Goal: Task Accomplishment & Management: Manage account settings

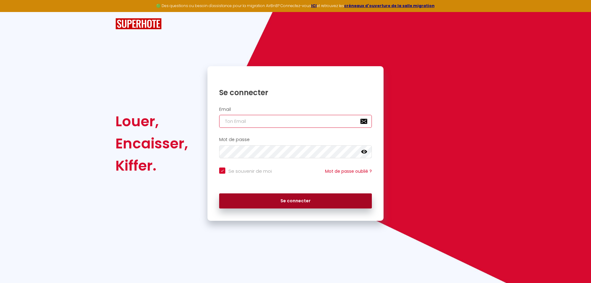
type input "[PERSON_NAME][EMAIL_ADDRESS][DOMAIN_NAME]"
click at [299, 204] on button "Se connecter" at bounding box center [295, 200] width 153 height 15
checkbox input "true"
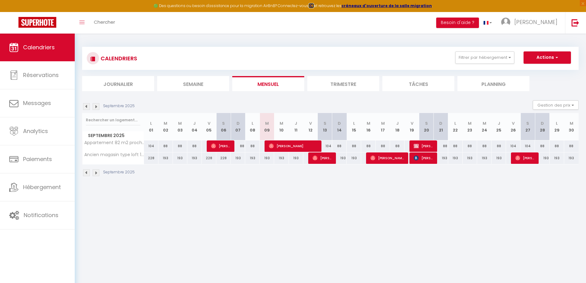
click at [313, 5] on strong "ICI" at bounding box center [312, 5] width 6 height 5
click at [369, 7] on strong "créneaux d'ouverture de la salle migration" at bounding box center [387, 5] width 90 height 5
click at [578, 24] on img at bounding box center [576, 23] width 8 height 8
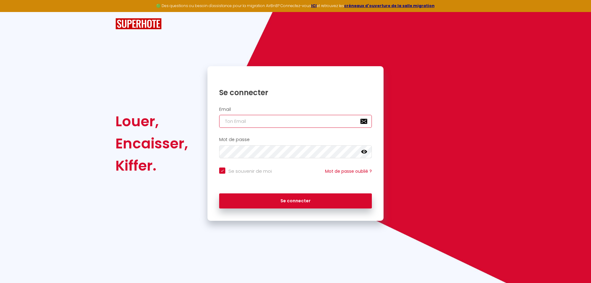
type input "[PERSON_NAME][EMAIL_ADDRESS][DOMAIN_NAME]"
checkbox input "true"
click at [258, 123] on input "[PERSON_NAME][EMAIL_ADDRESS][DOMAIN_NAME]" at bounding box center [295, 121] width 153 height 13
type input "[EMAIL_ADDRESS][DOMAIN_NAME]"
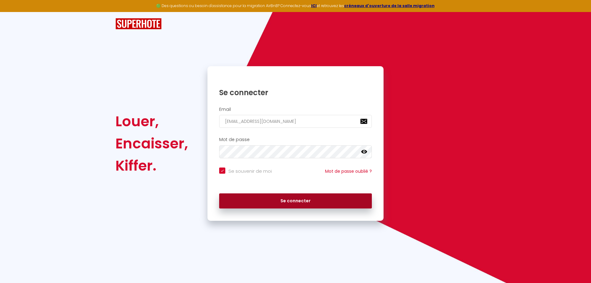
click at [276, 200] on button "Se connecter" at bounding box center [295, 200] width 153 height 15
checkbox input "true"
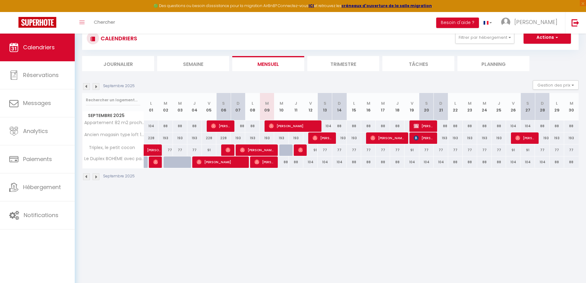
scroll to position [31, 0]
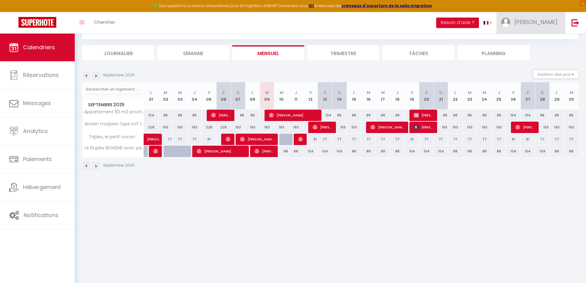
click at [545, 21] on span "[PERSON_NAME]" at bounding box center [535, 22] width 43 height 8
click at [541, 46] on link "Paramètres" at bounding box center [541, 43] width 46 height 10
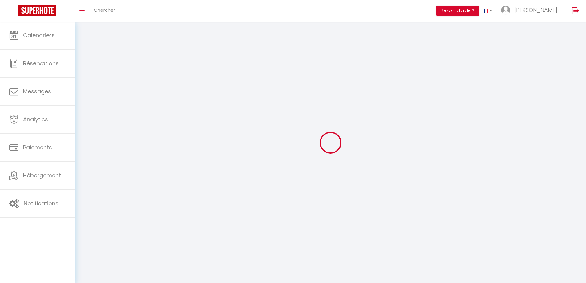
type input "[PERSON_NAME]"
type input "poulain"
type input "0607613614"
type input "[STREET_ADDRESS]"
type input "62240"
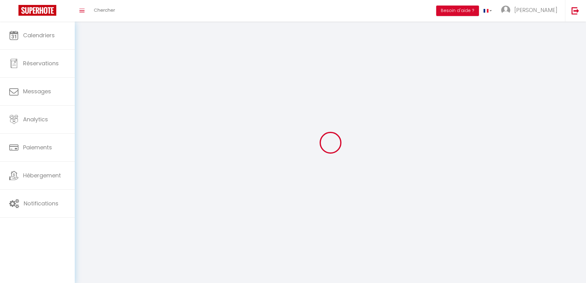
type input "cremarest"
type input "Hwf1C5kOqImqMv7MozHNkb5WF"
type input "xmgLo2gcVkHDn99KkqKNRszf0"
select select "28"
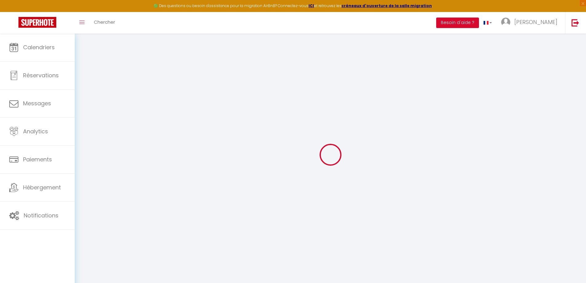
type input "Hwf1C5kOqImqMv7MozHNkb5WF"
type input "xmgLo2gcVkHDn99KkqKNRszf0"
type input "[URL][DOMAIN_NAME]"
select select "fr"
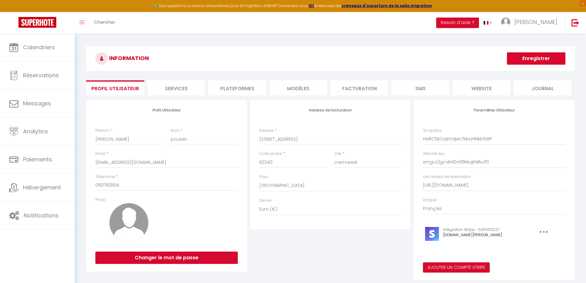
click at [280, 47] on h3 "INFORMATION" at bounding box center [330, 58] width 489 height 25
click at [371, 91] on li "Facturation" at bounding box center [359, 87] width 58 height 15
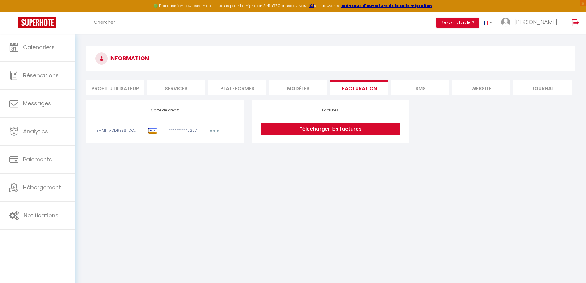
click at [129, 90] on li "Profil Utilisateur" at bounding box center [115, 87] width 58 height 15
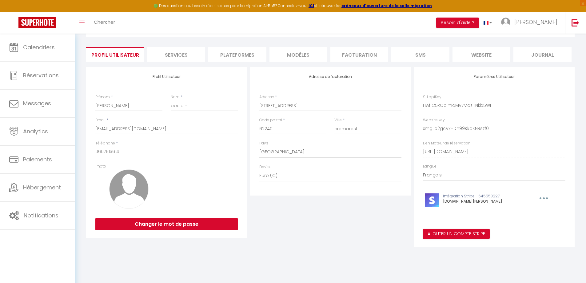
scroll to position [3, 0]
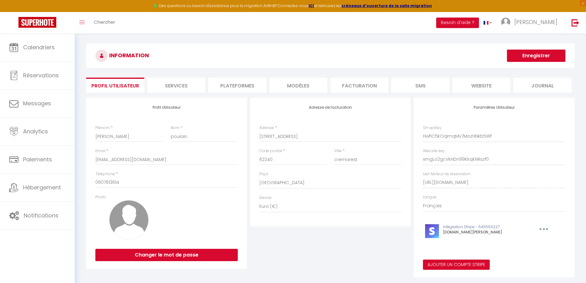
click at [353, 84] on li "Facturation" at bounding box center [359, 85] width 58 height 15
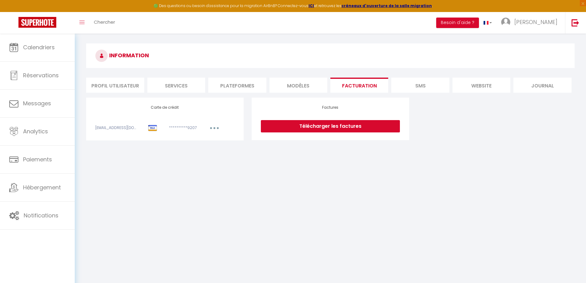
click at [173, 85] on li "Services" at bounding box center [176, 85] width 58 height 15
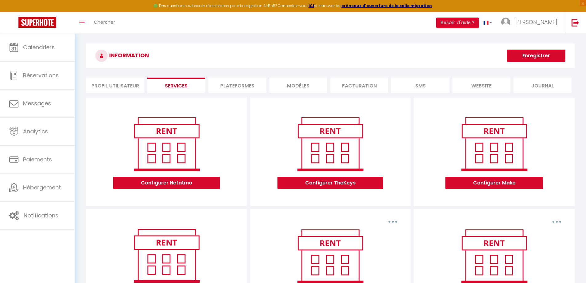
click at [114, 85] on li "Profil Utilisateur" at bounding box center [115, 85] width 58 height 15
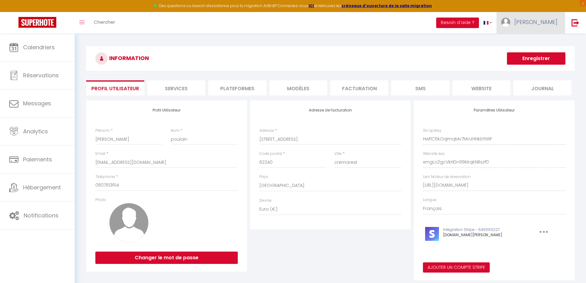
click at [535, 23] on link "[PERSON_NAME]" at bounding box center [531, 23] width 69 height 22
click at [540, 56] on link "Équipe" at bounding box center [541, 54] width 46 height 10
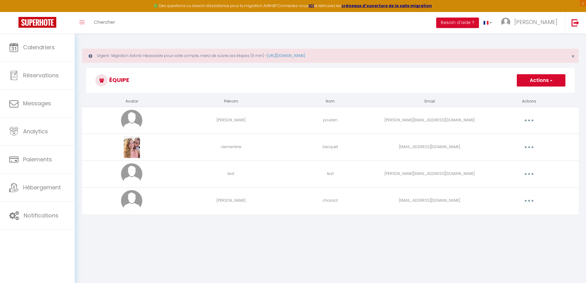
click at [531, 78] on button "Actions" at bounding box center [541, 80] width 49 height 12
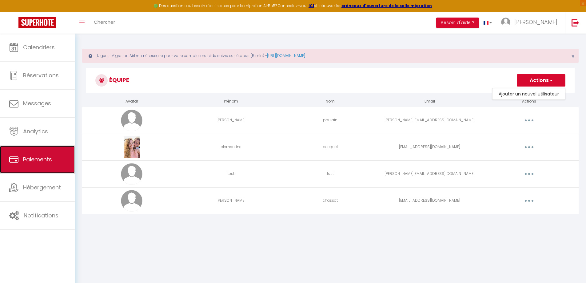
click at [37, 159] on span "Paiements" at bounding box center [37, 159] width 29 height 8
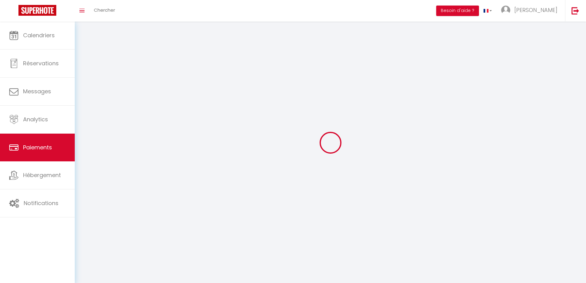
select select "2"
select select "0"
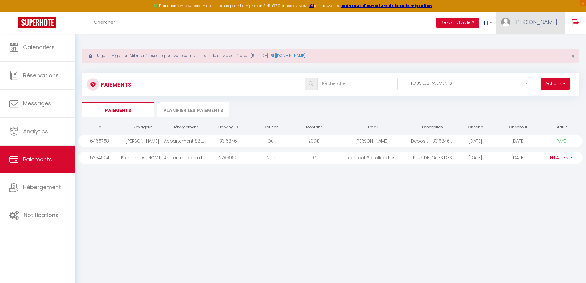
click at [558, 25] on link "[PERSON_NAME]" at bounding box center [531, 23] width 69 height 22
click at [542, 46] on link "Paramètres" at bounding box center [541, 43] width 46 height 10
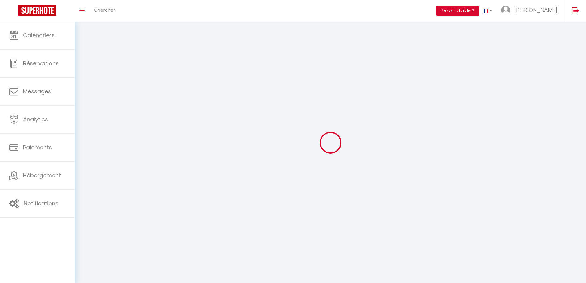
select select
type input "[PERSON_NAME]"
type input "poulain"
type input "0607613614"
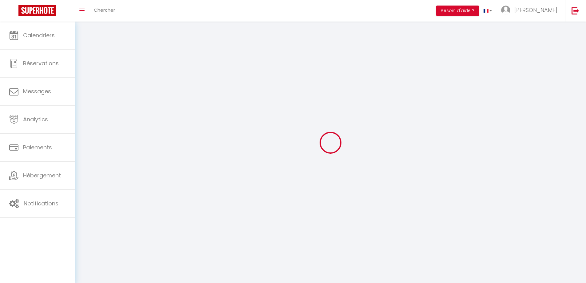
type input "[STREET_ADDRESS]"
type input "62240"
type input "cremarest"
type input "Hwf1C5kOqImqMv7MozHNkb5WF"
type input "xmgLo2gcVkHDn99KkqKNRszf0"
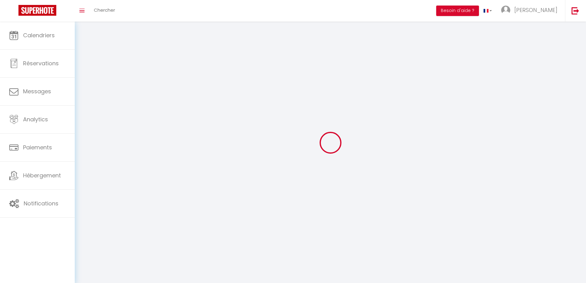
type input "[URL][DOMAIN_NAME]"
type input "Hwf1C5kOqImqMv7MozHNkb5WF"
type input "xmgLo2gcVkHDn99KkqKNRszf0"
type input "[URL][DOMAIN_NAME]"
select select "28"
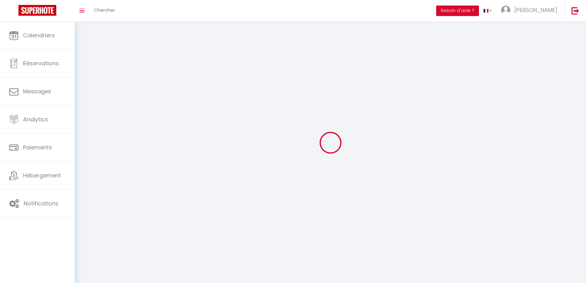
select select "fr"
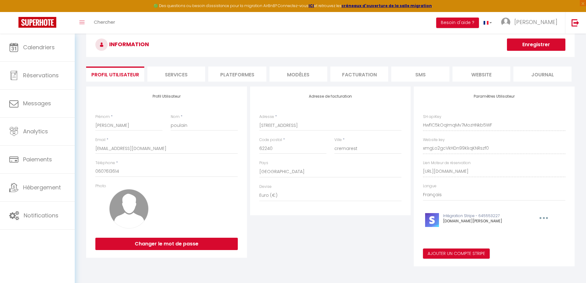
scroll to position [3, 0]
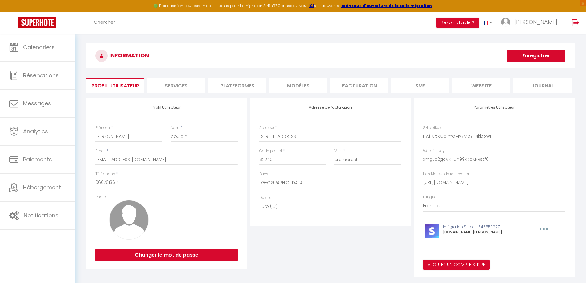
click at [538, 86] on li "Journal" at bounding box center [543, 85] width 58 height 15
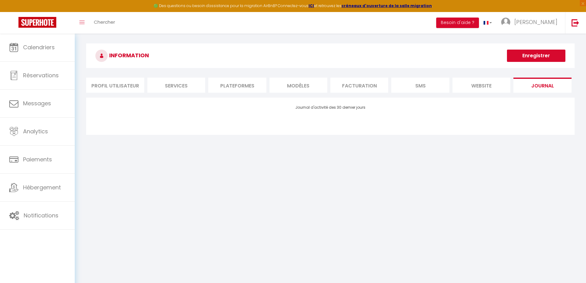
click at [497, 88] on li "website" at bounding box center [482, 85] width 58 height 15
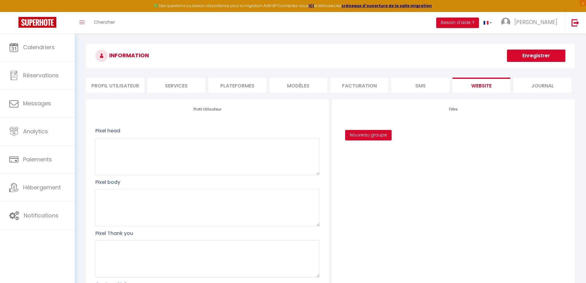
click at [435, 83] on li "SMS" at bounding box center [420, 85] width 58 height 15
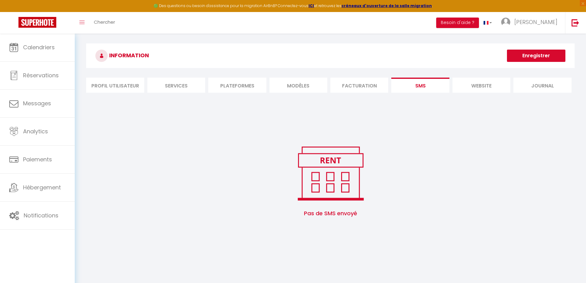
click at [365, 89] on li "Facturation" at bounding box center [359, 85] width 58 height 15
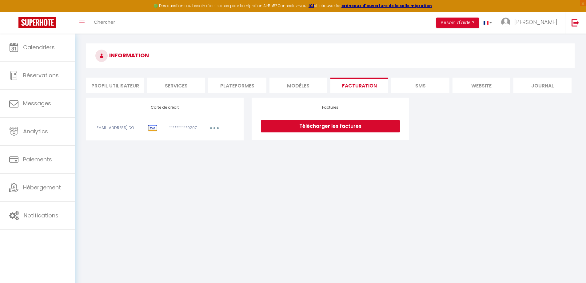
click at [296, 90] on li "MODÈLES" at bounding box center [299, 85] width 58 height 15
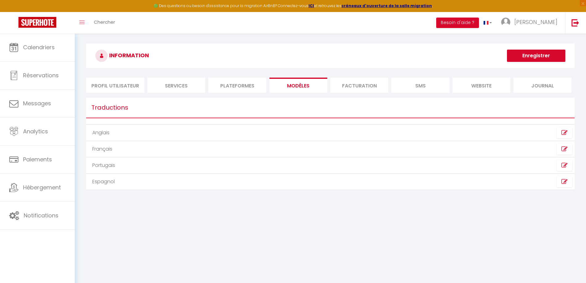
click at [362, 81] on li "Facturation" at bounding box center [359, 85] width 58 height 15
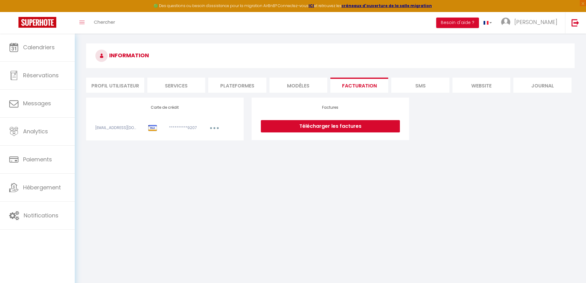
click at [285, 83] on li "MODÈLES" at bounding box center [299, 85] width 58 height 15
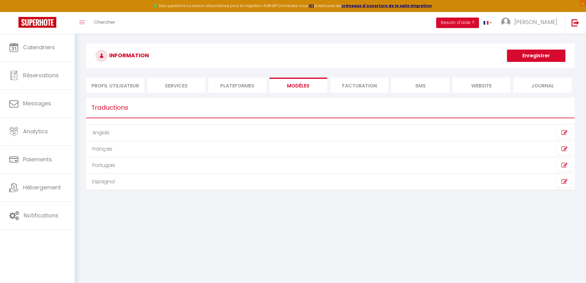
click at [246, 88] on li "Plateformes" at bounding box center [237, 85] width 58 height 15
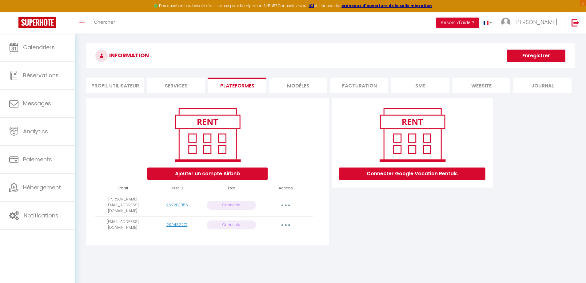
click at [190, 85] on li "Services" at bounding box center [176, 85] width 58 height 15
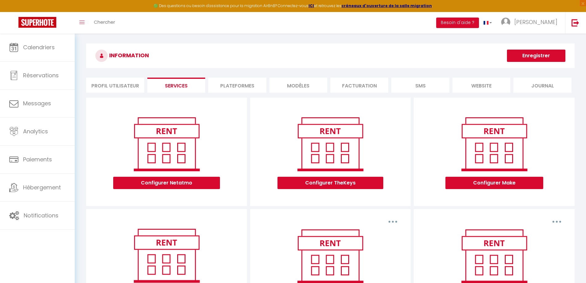
click at [130, 86] on li "Profil Utilisateur" at bounding box center [115, 85] width 58 height 15
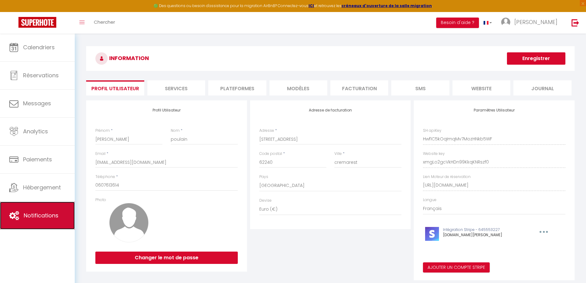
click at [42, 214] on span "Notifications" at bounding box center [41, 215] width 35 height 8
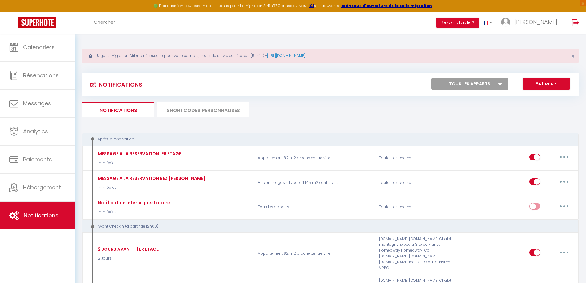
click at [307, 105] on ul "Notifications SHORTCODES PERSONNALISÉS" at bounding box center [330, 109] width 497 height 15
click at [46, 22] on img at bounding box center [37, 22] width 38 height 11
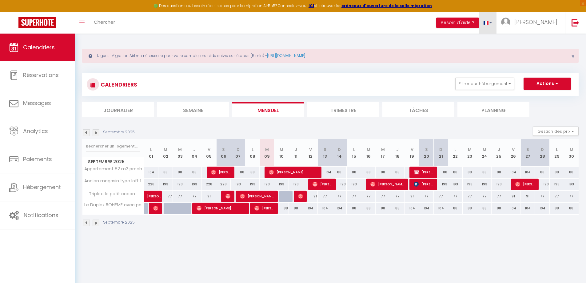
click at [497, 24] on link at bounding box center [488, 23] width 18 height 22
click at [543, 19] on span "[PERSON_NAME]" at bounding box center [535, 22] width 43 height 8
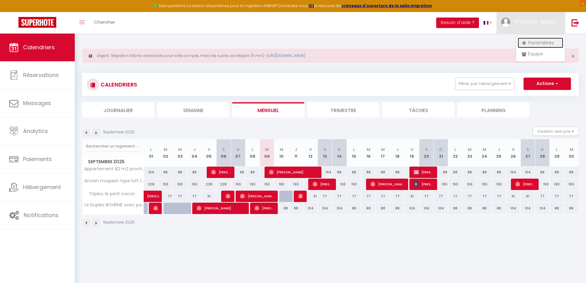
click at [542, 42] on link "Paramètres" at bounding box center [541, 43] width 46 height 10
select select "28"
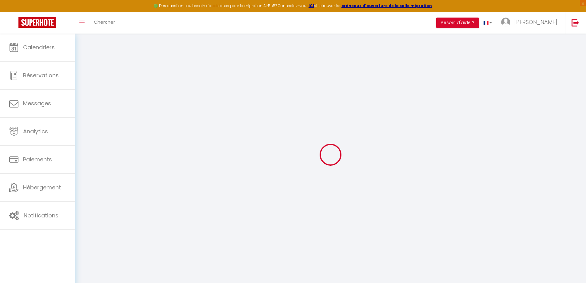
type input "Hwf1C5kOqImqMv7MozHNkb5WF"
type input "xmgLo2gcVkHDn99KkqKNRszf0"
type input "[URL][DOMAIN_NAME]"
select select "fr"
